Goal: Transaction & Acquisition: Subscribe to service/newsletter

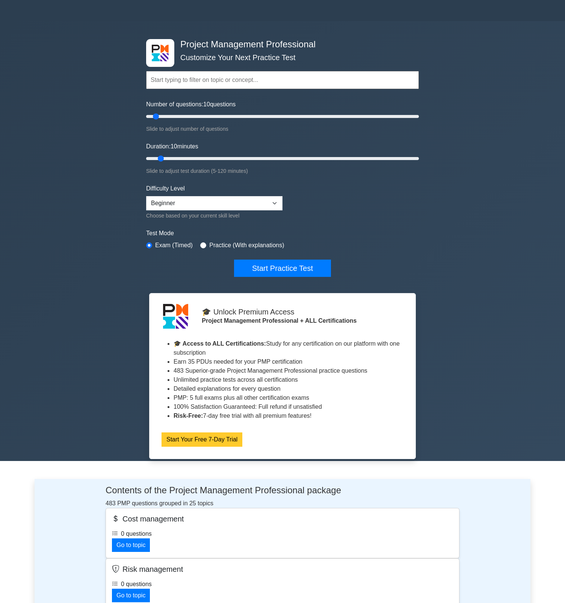
click at [242, 432] on link "Start Your Free 7-Day Trial" at bounding box center [201, 439] width 81 height 14
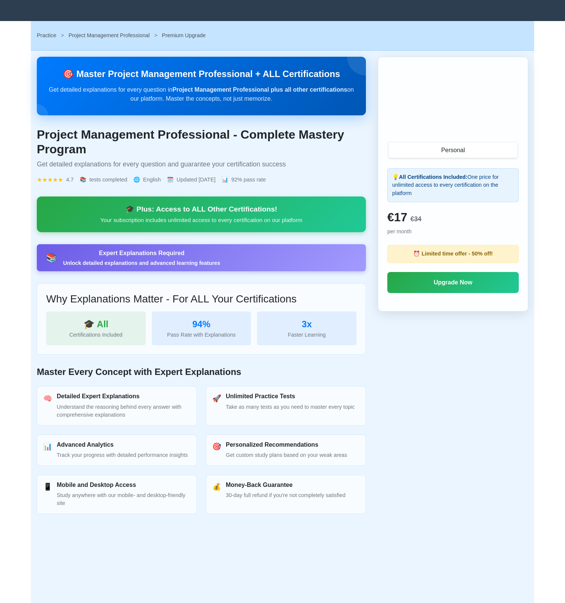
click at [50, 39] on div "Practice > Project Management Professional > Premium Upgrade" at bounding box center [282, 36] width 491 height 8
click at [50, 34] on link "Practice" at bounding box center [47, 35] width 20 height 6
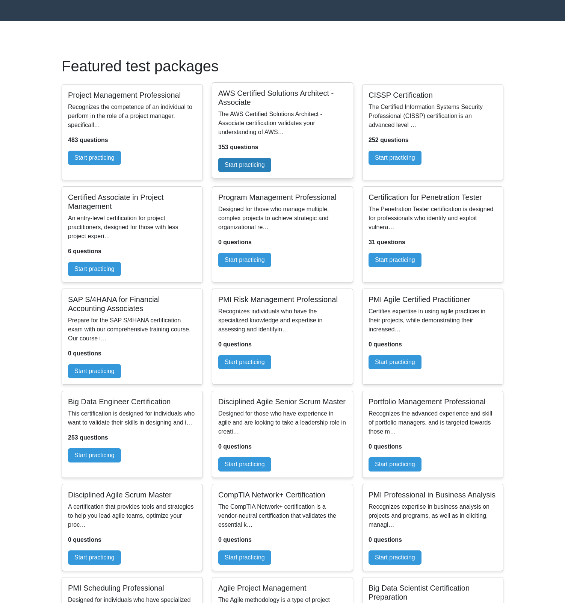
click at [244, 162] on link "Start practicing" at bounding box center [244, 165] width 53 height 14
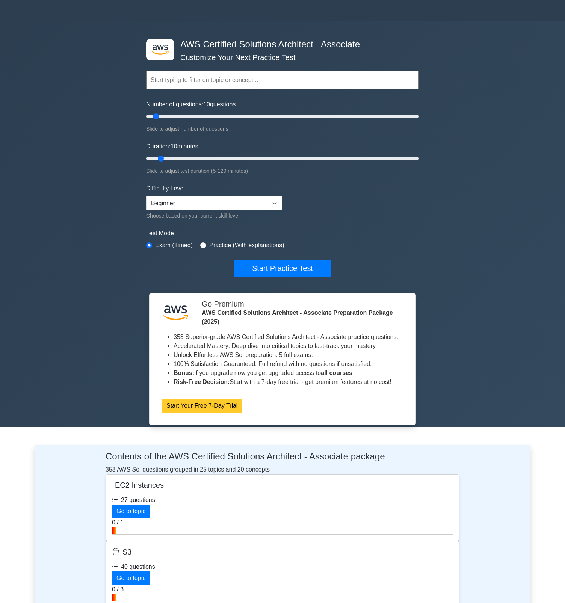
click at [238, 398] on link "Start Your Free 7-Day Trial" at bounding box center [201, 405] width 81 height 14
